Goal: Navigation & Orientation: Go to known website

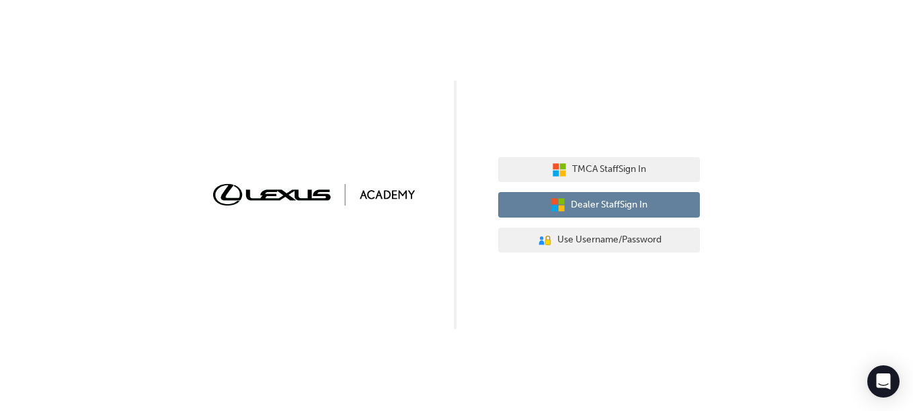
click at [631, 198] on span "Dealer Staff Sign In" at bounding box center [608, 205] width 77 height 15
